Goal: Task Accomplishment & Management: Complete application form

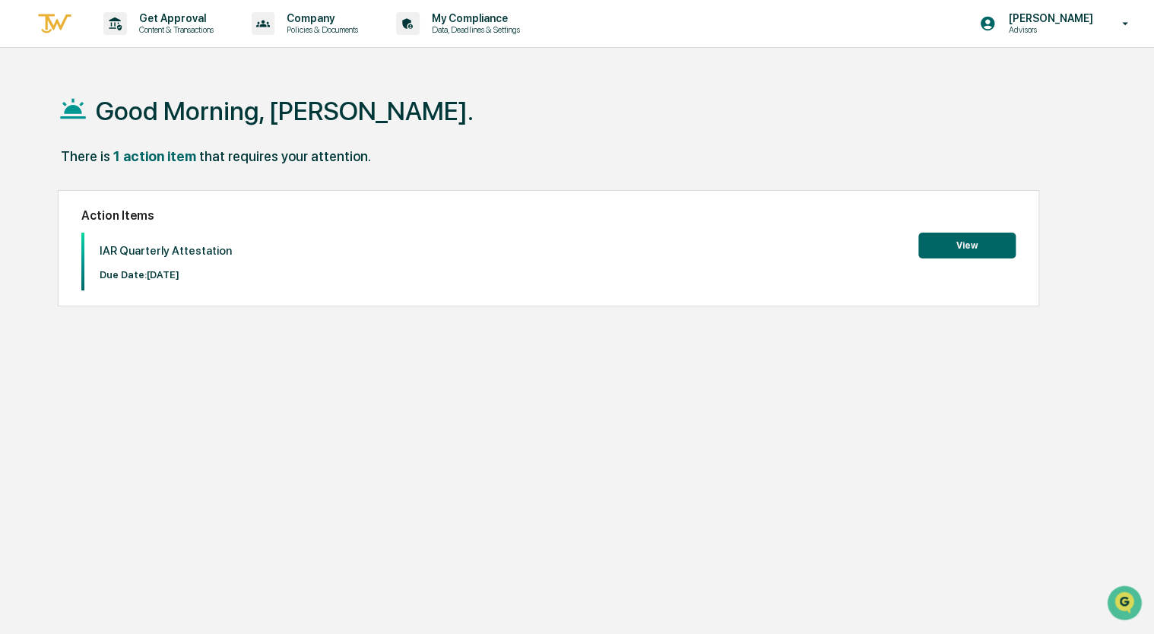
click at [934, 259] on div "IAR Quarterly Attestation Due Date: [DATE] View" at bounding box center [548, 262] width 935 height 58
click at [944, 249] on button "View" at bounding box center [966, 246] width 97 height 26
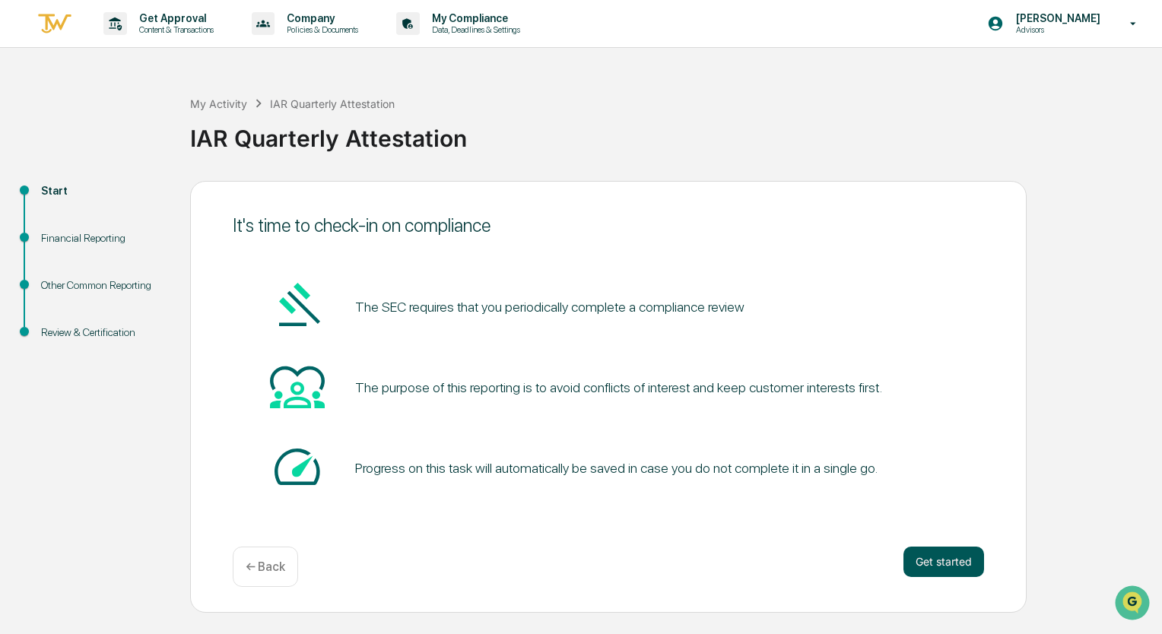
click at [937, 568] on button "Get started" at bounding box center [943, 562] width 81 height 30
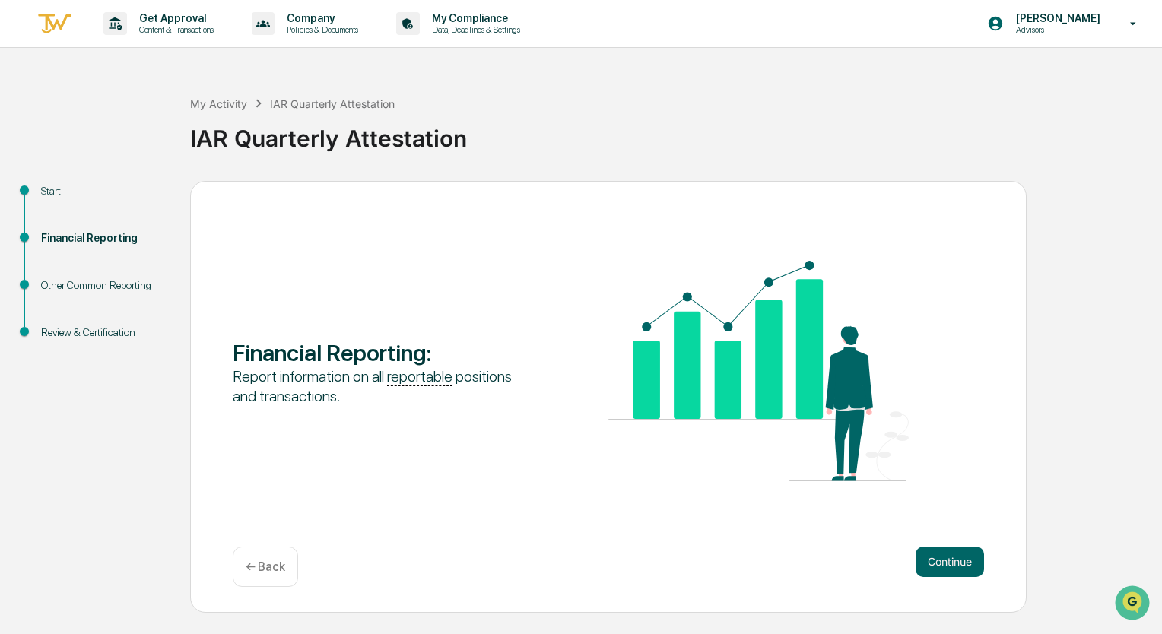
click at [937, 568] on button "Continue" at bounding box center [949, 562] width 68 height 30
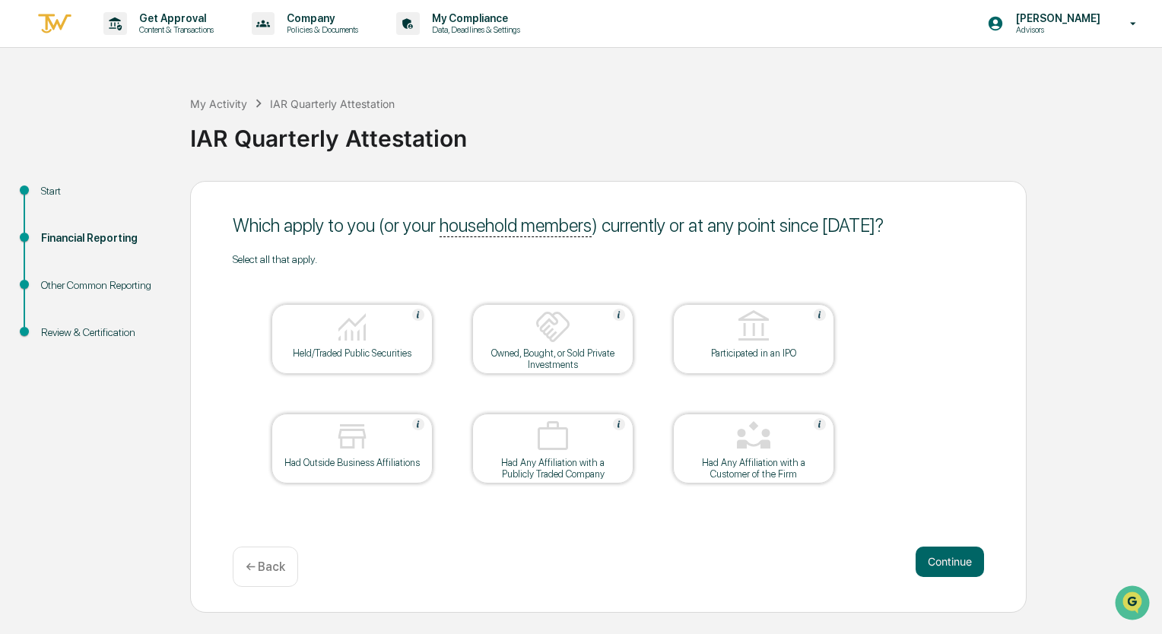
click at [336, 327] on img at bounding box center [352, 327] width 36 height 36
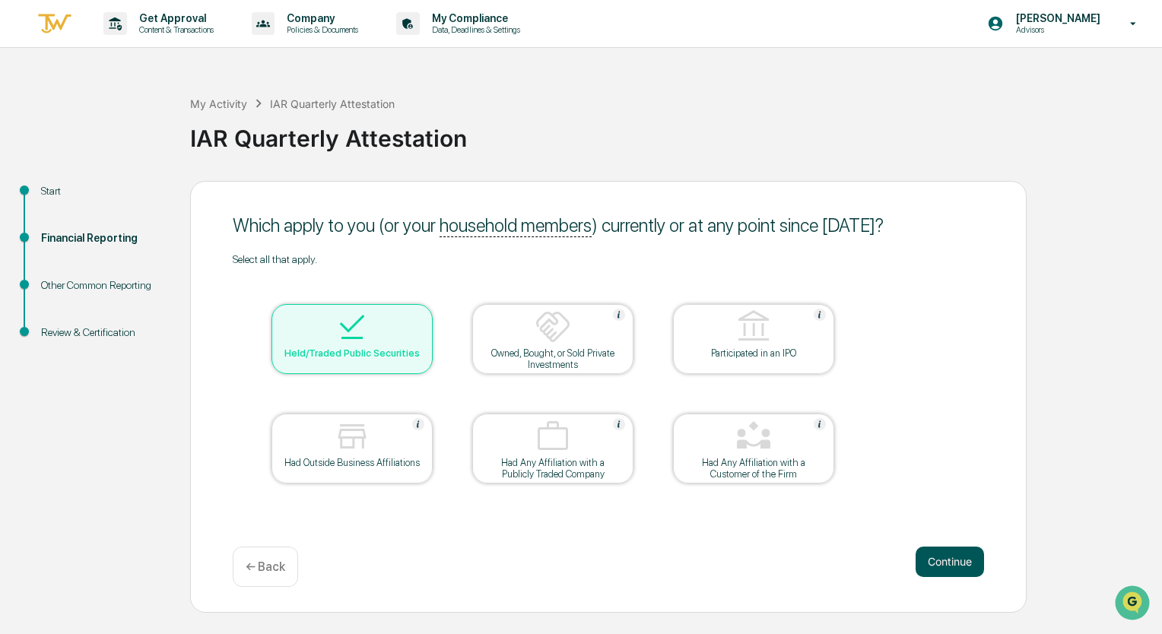
click at [931, 558] on button "Continue" at bounding box center [949, 562] width 68 height 30
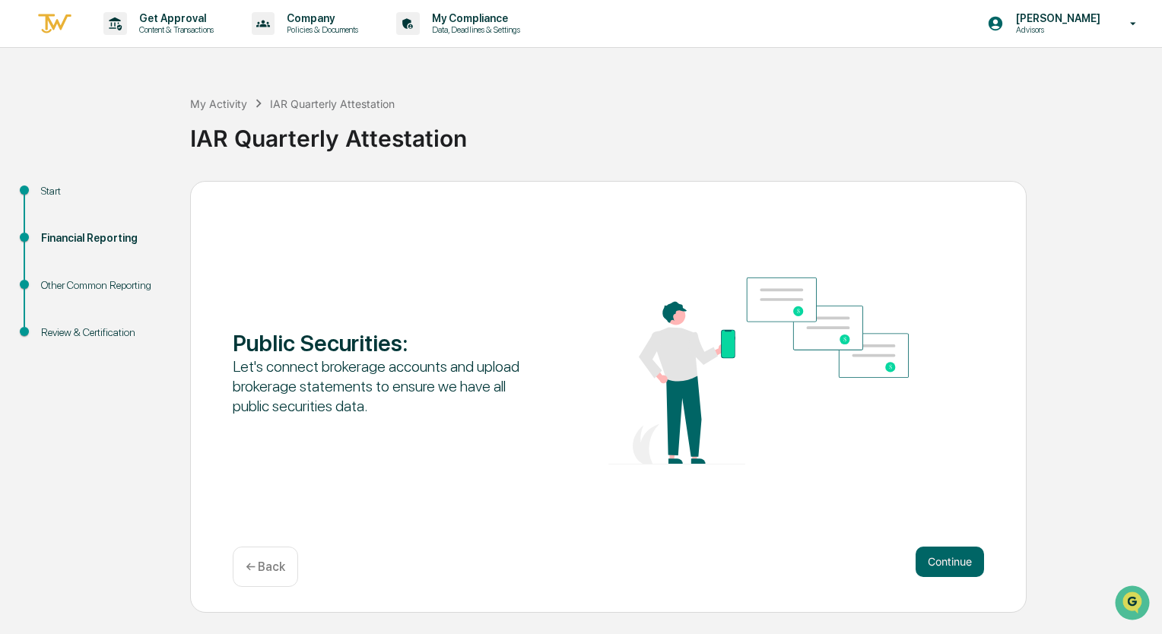
click at [931, 558] on button "Continue" at bounding box center [949, 562] width 68 height 30
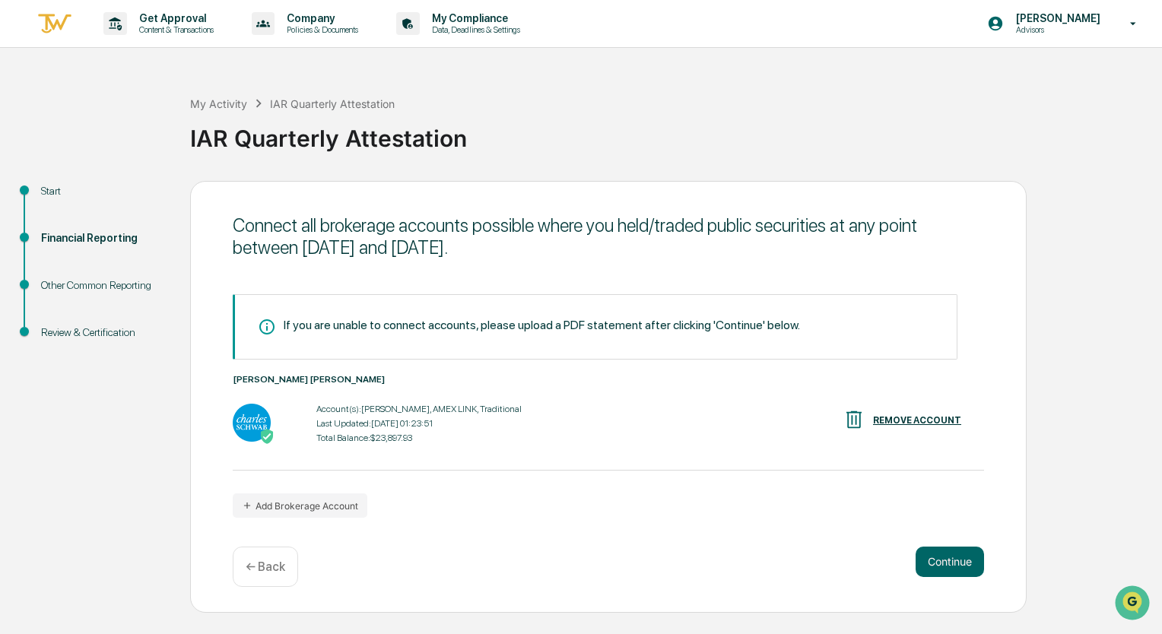
click at [931, 558] on button "Continue" at bounding box center [949, 562] width 68 height 30
